Goal: Find specific fact: Find specific fact

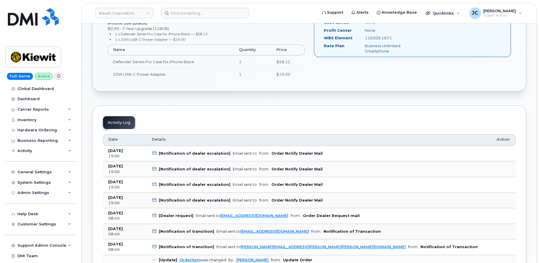
scroll to position [238, 0]
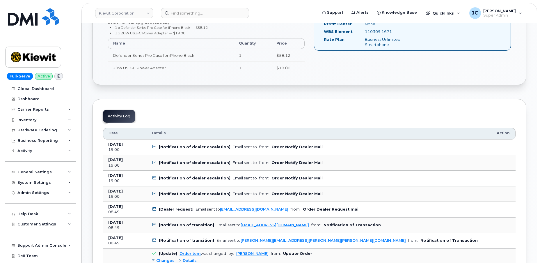
click at [153, 145] on icon at bounding box center [154, 147] width 4 height 4
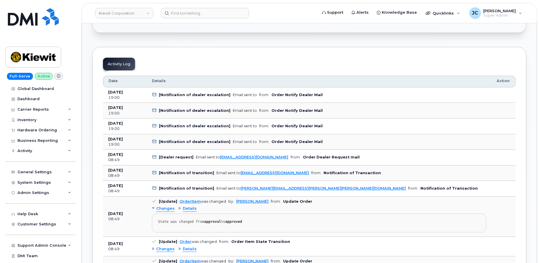
scroll to position [291, 0]
click at [154, 94] on icon at bounding box center [154, 94] width 4 height 4
click at [154, 93] on icon at bounding box center [154, 94] width 4 height 4
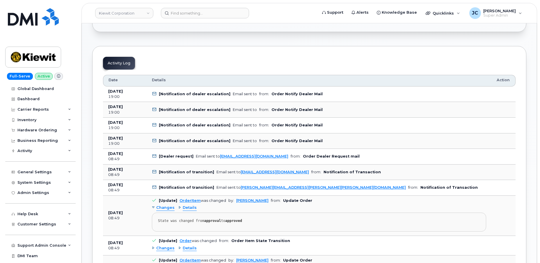
click at [154, 93] on icon at bounding box center [154, 94] width 4 height 4
click at [259, 93] on span "from:" at bounding box center [264, 94] width 10 height 4
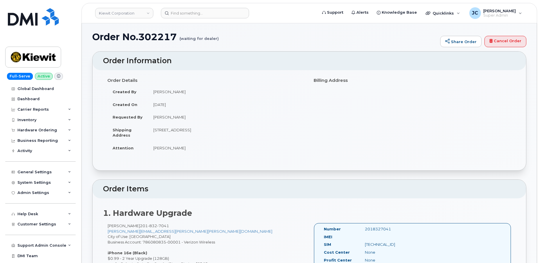
scroll to position [0, 0]
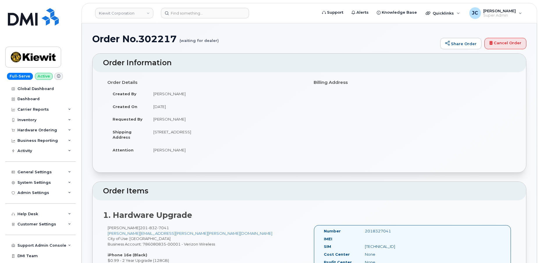
drag, startPoint x: 152, startPoint y: 117, endPoint x: 189, endPoint y: 121, distance: 37.8
click at [189, 121] on td "[PERSON_NAME]" at bounding box center [226, 119] width 157 height 13
copy td "[PERSON_NAME]"
